Goal: Navigation & Orientation: Understand site structure

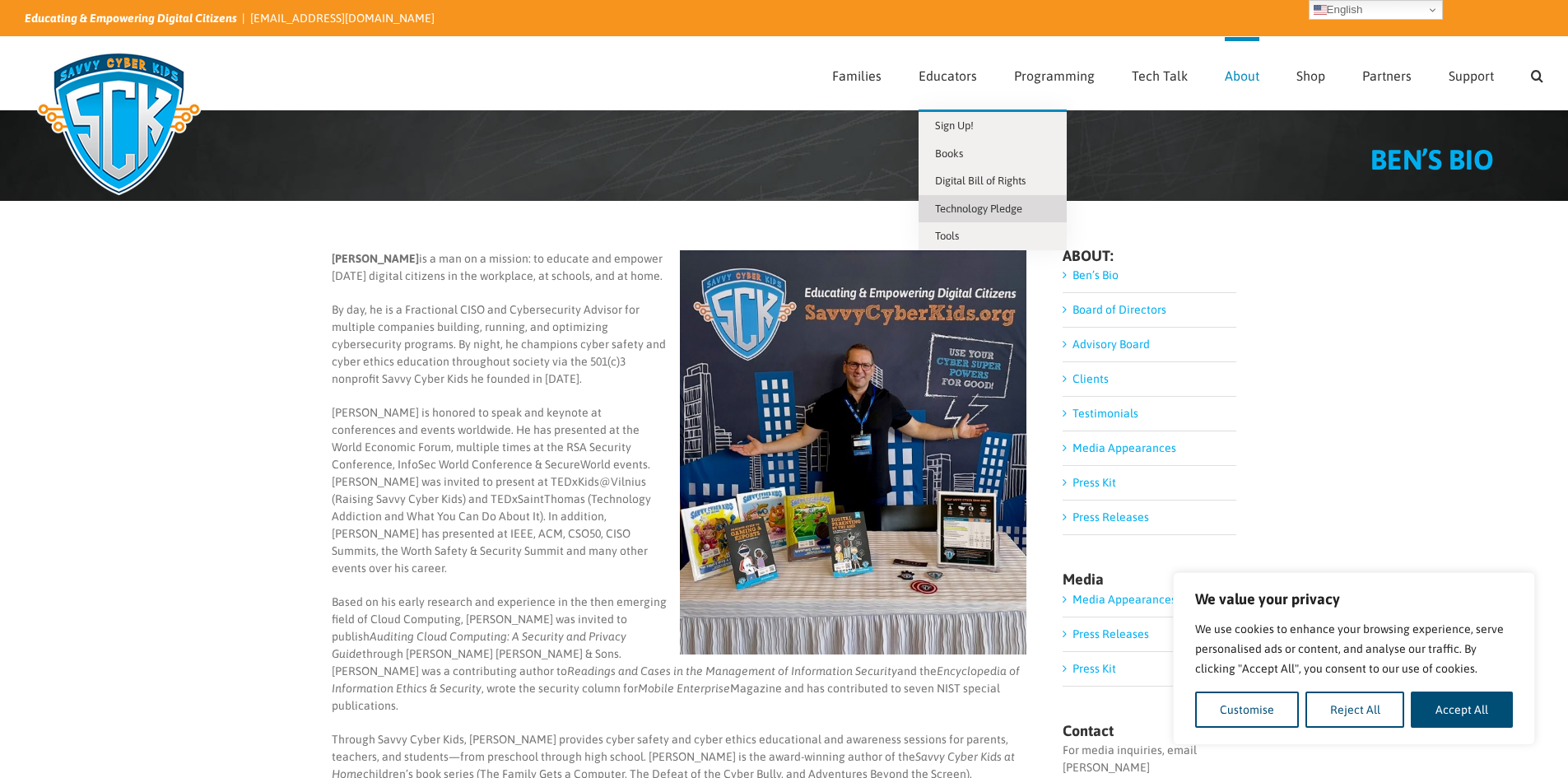
click at [978, 205] on span "Technology Pledge" at bounding box center [978, 209] width 87 height 13
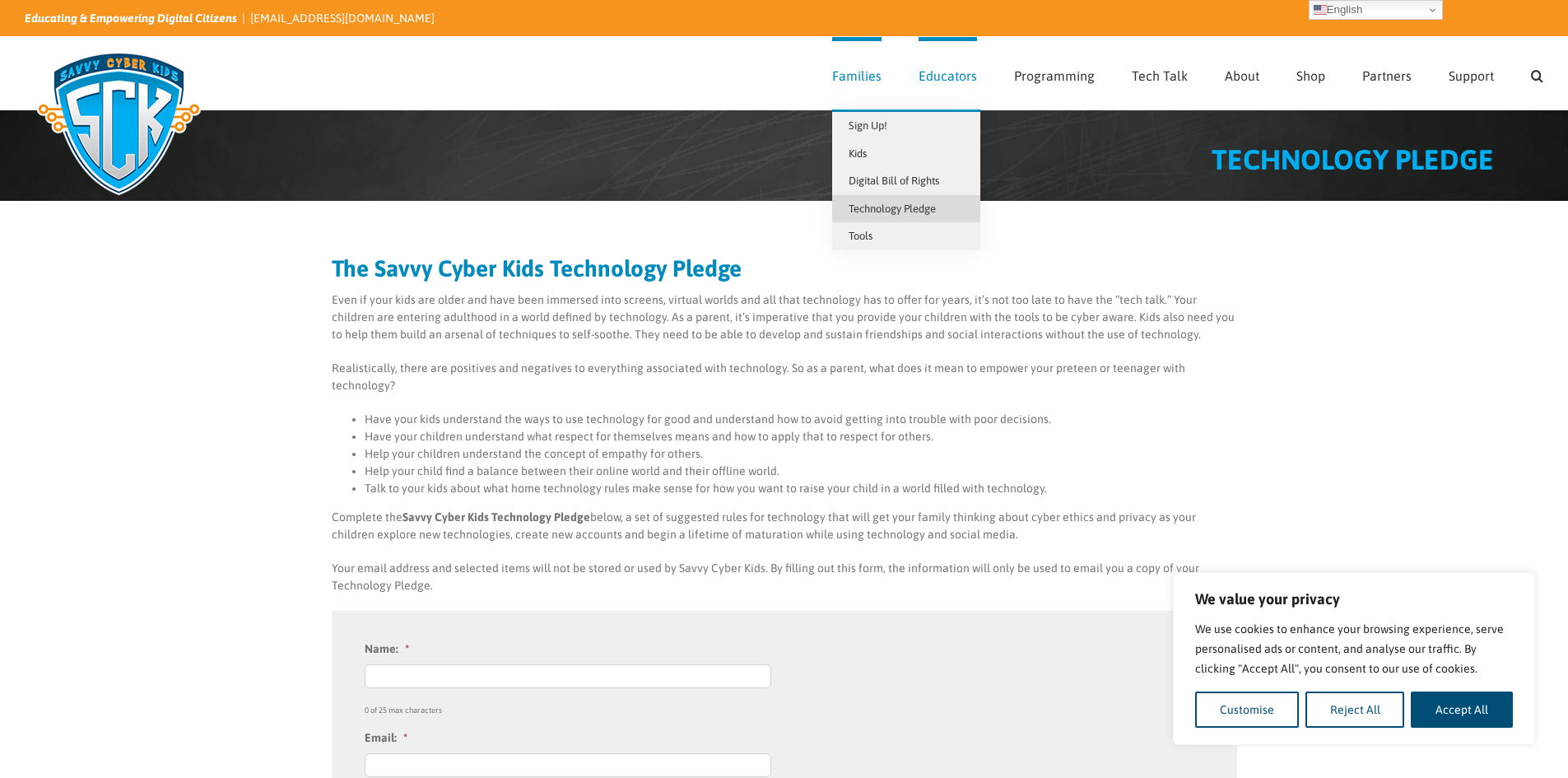
click at [870, 72] on span "Families" at bounding box center [856, 76] width 49 height 14
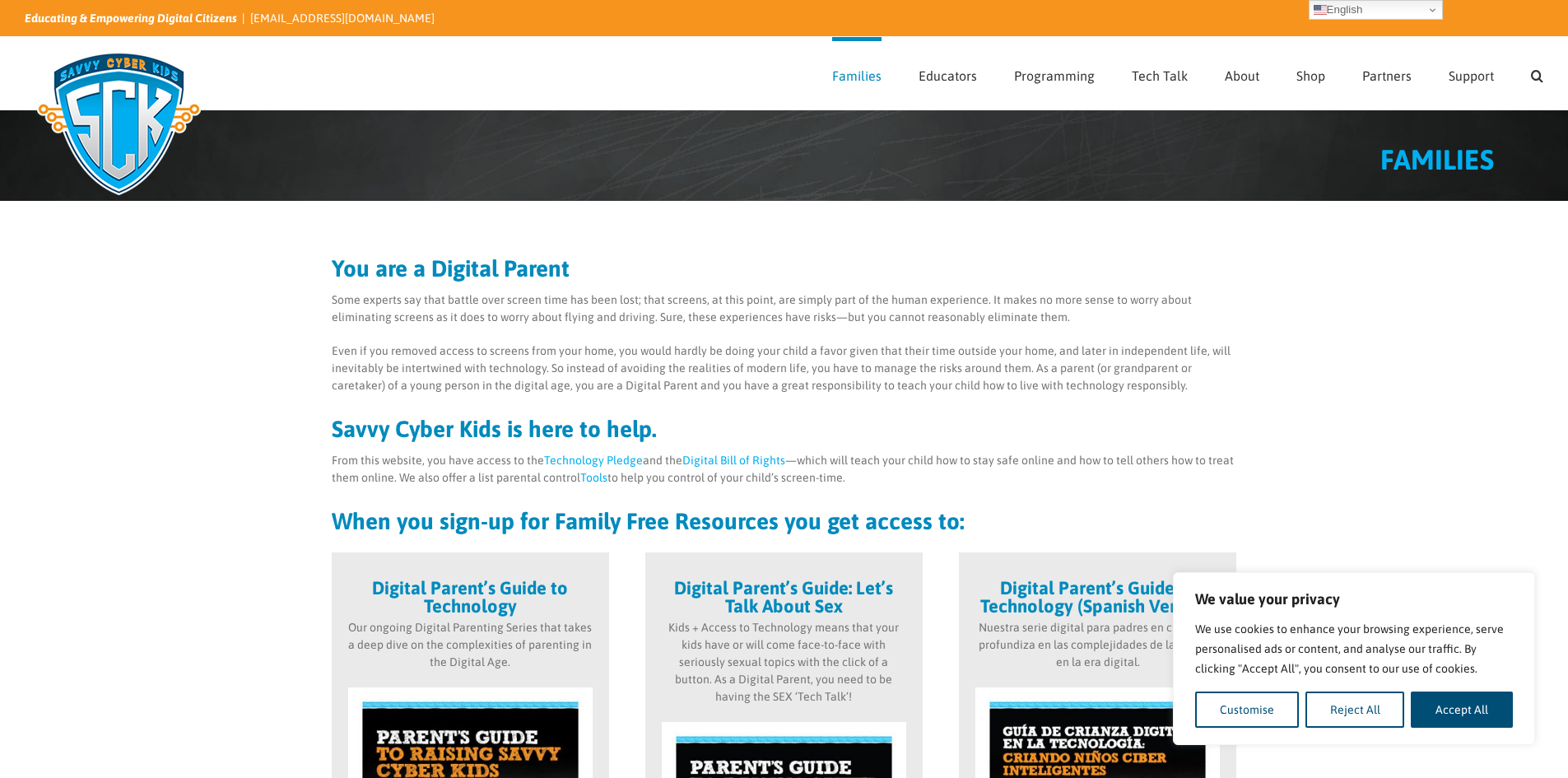
click at [125, 118] on img at bounding box center [118, 123] width 188 height 165
